Goal: Register for event/course

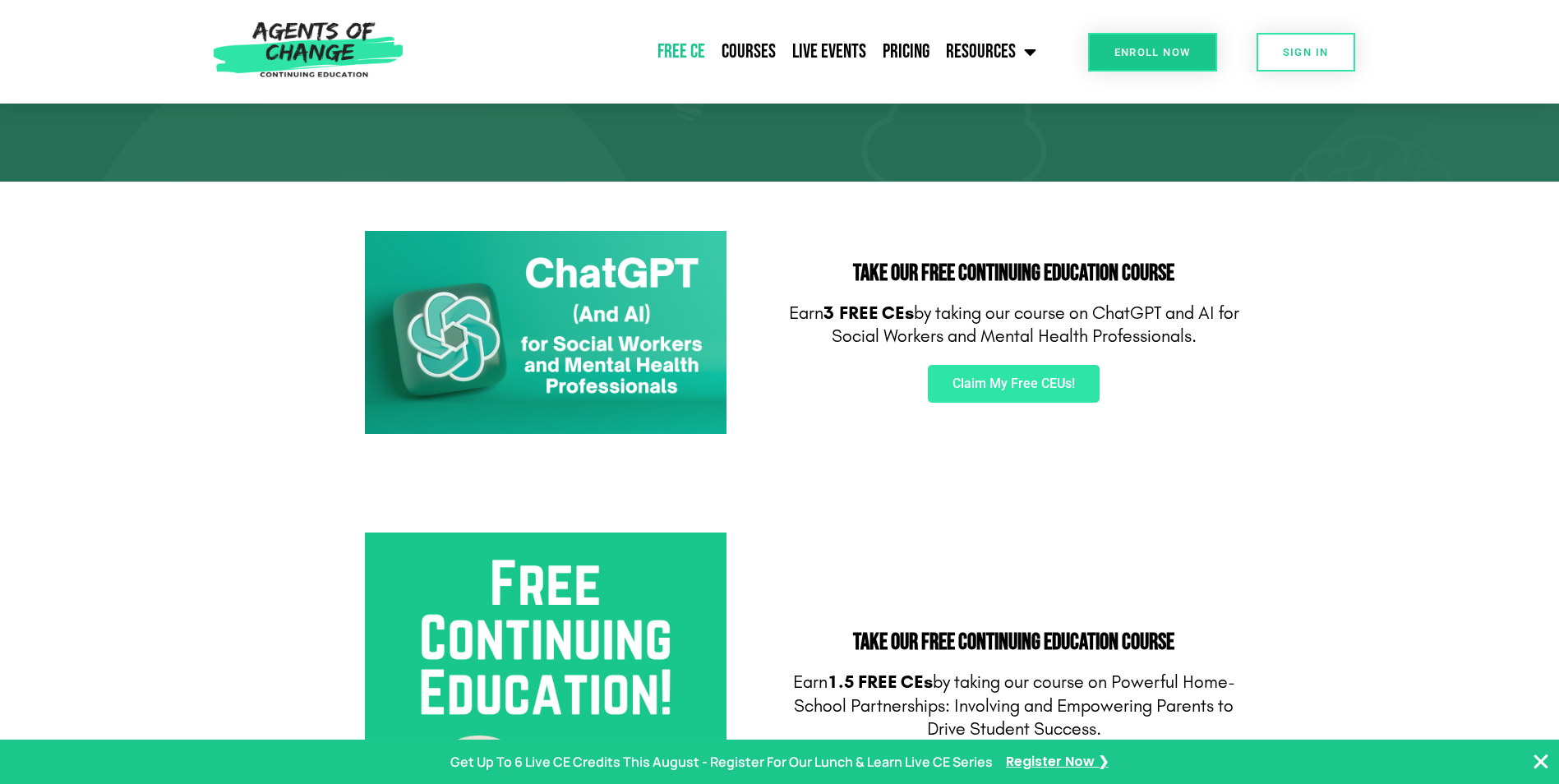
scroll to position [247, 0]
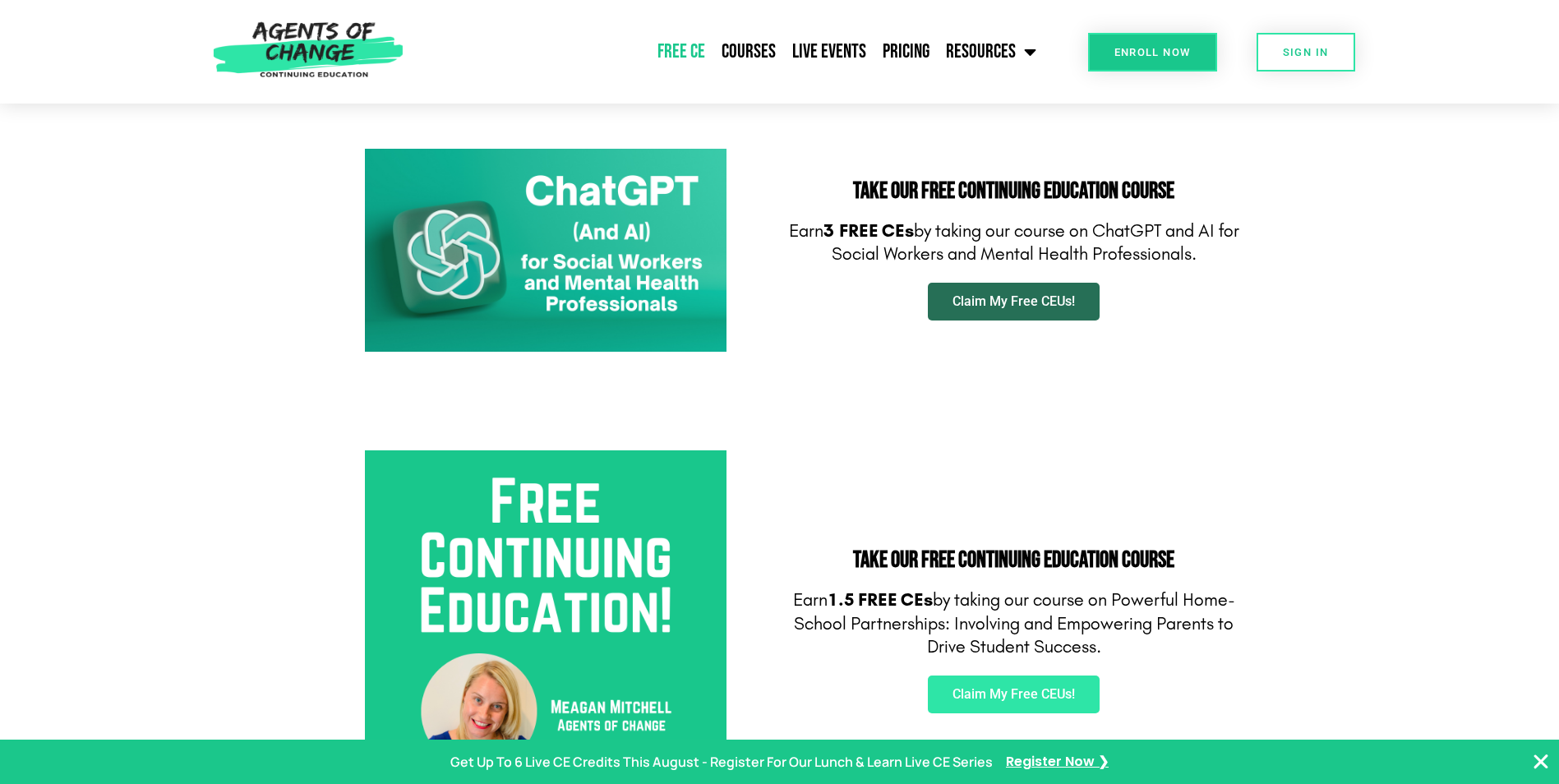
click at [1031, 290] on link "Claim My Free CEUs!" at bounding box center [1013, 301] width 172 height 38
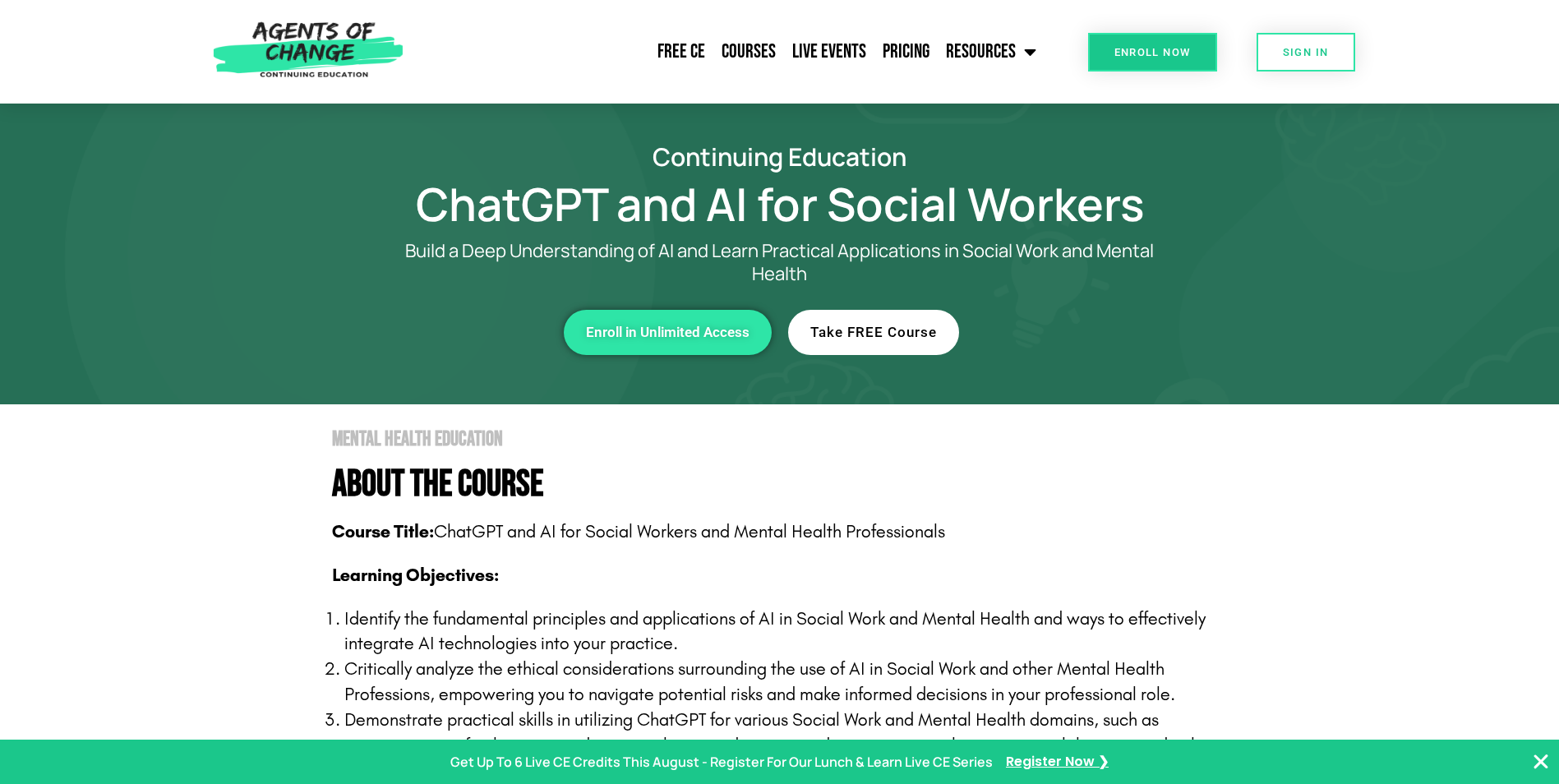
click at [864, 336] on span "Take FREE Course" at bounding box center [873, 332] width 126 height 14
